Goal: Information Seeking & Learning: Learn about a topic

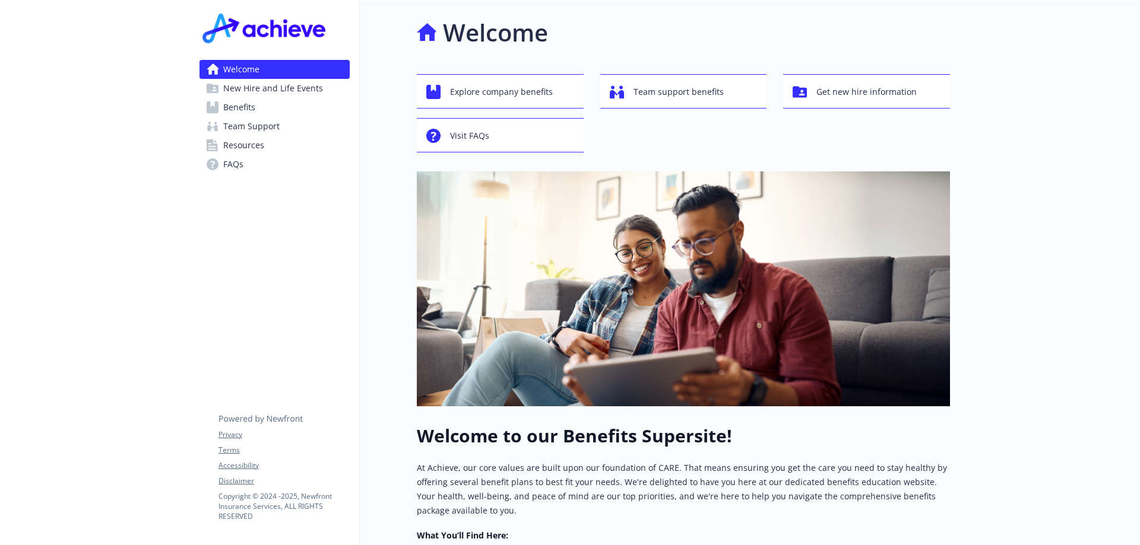
scroll to position [311, 0]
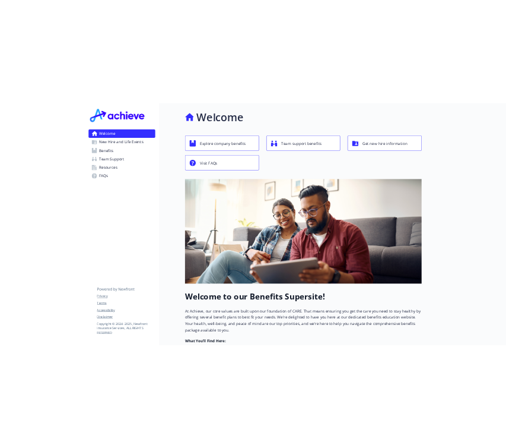
scroll to position [297, 0]
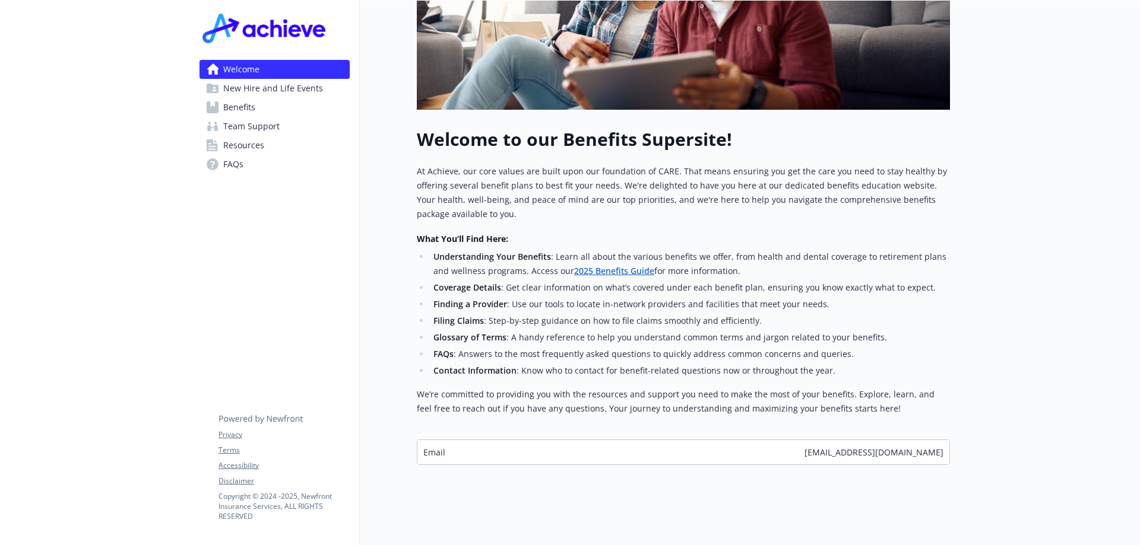
click at [633, 267] on link "2025 Benefits Guide" at bounding box center [614, 270] width 80 height 11
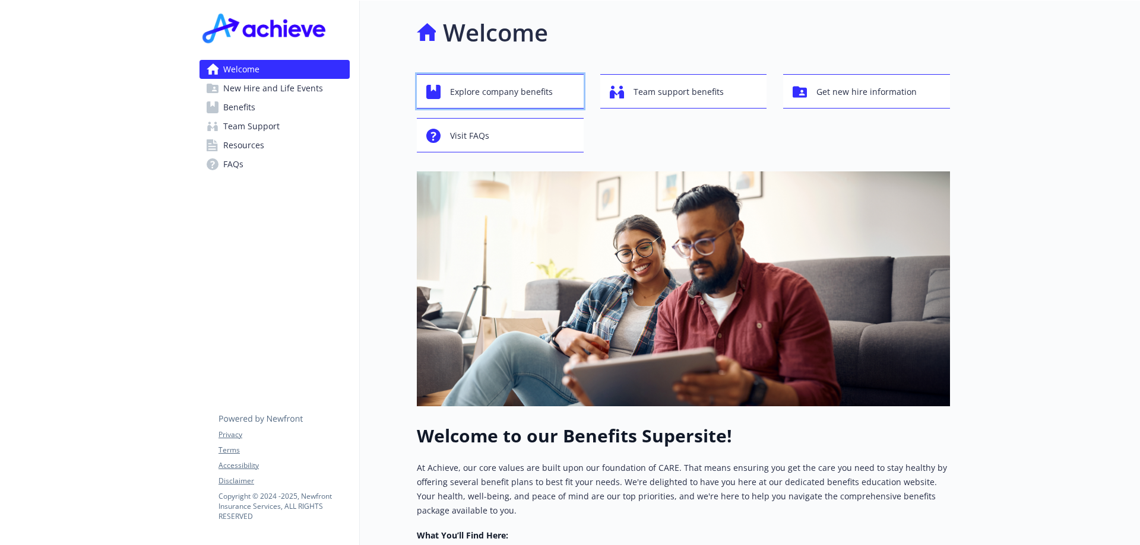
click at [510, 91] on span "Explore company benefits" at bounding box center [501, 92] width 103 height 23
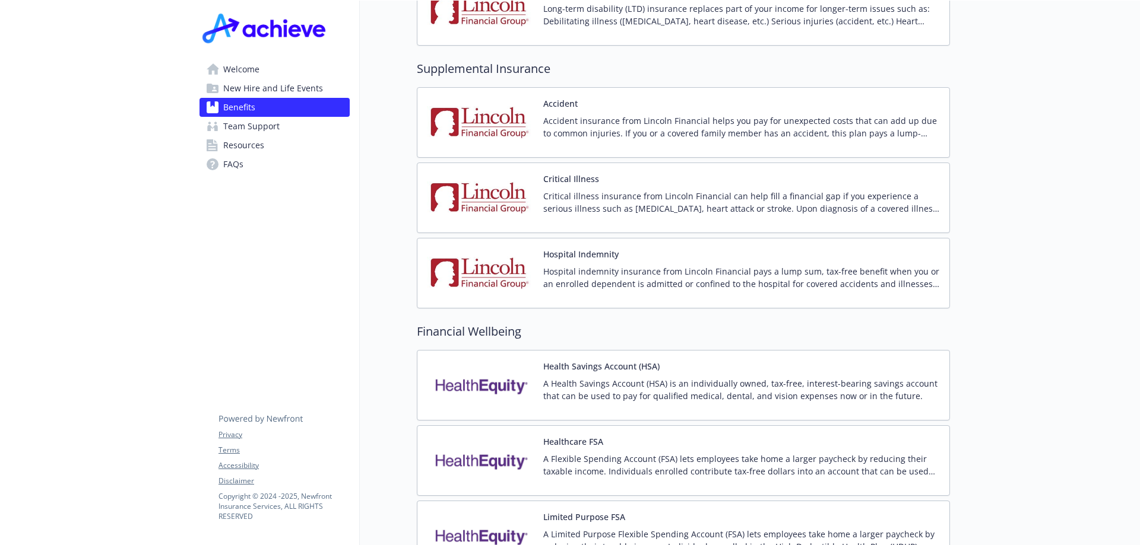
scroll to position [956, 0]
